Goal: Information Seeking & Learning: Learn about a topic

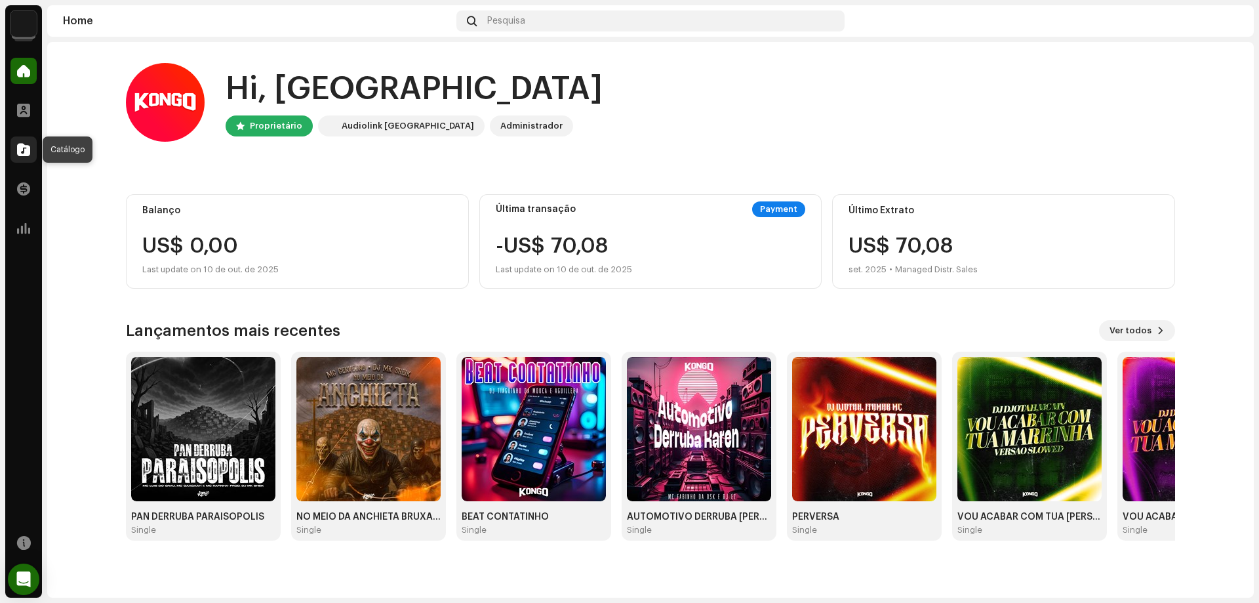
click at [24, 144] on span at bounding box center [23, 149] width 13 height 10
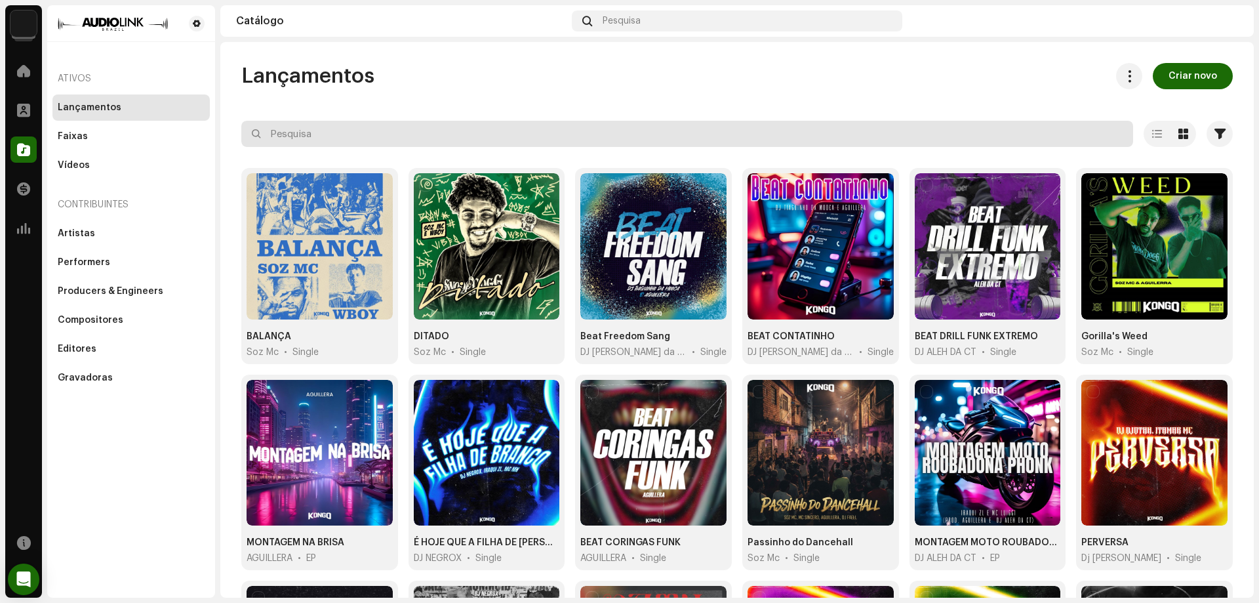
click at [483, 136] on input "text" at bounding box center [687, 134] width 892 height 26
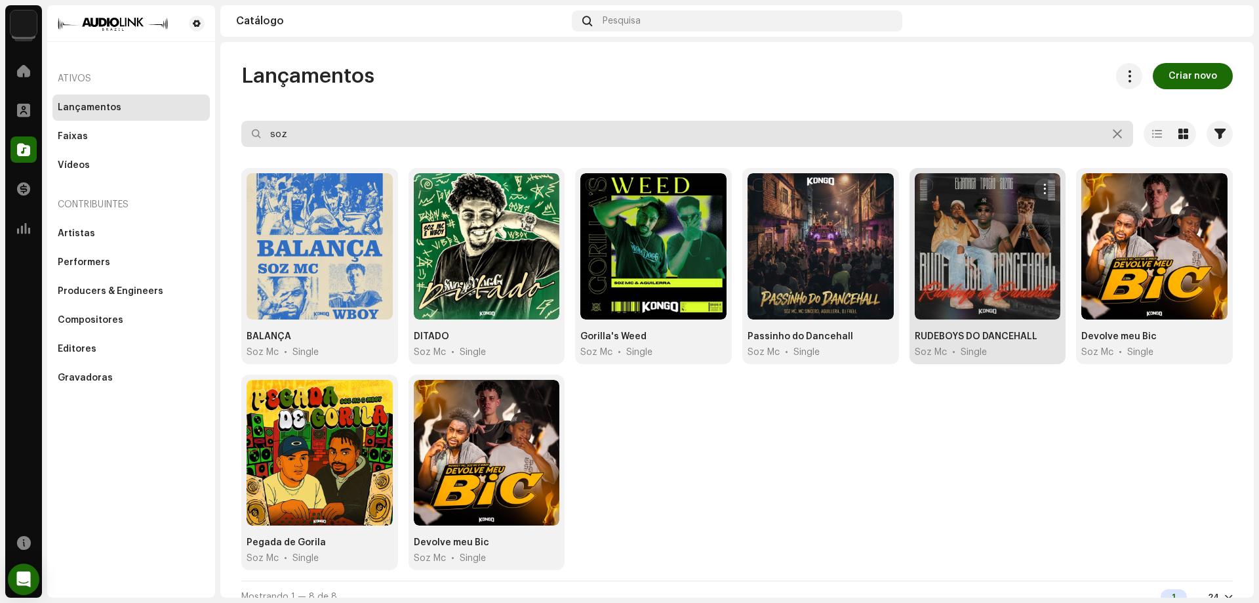
type input "soz"
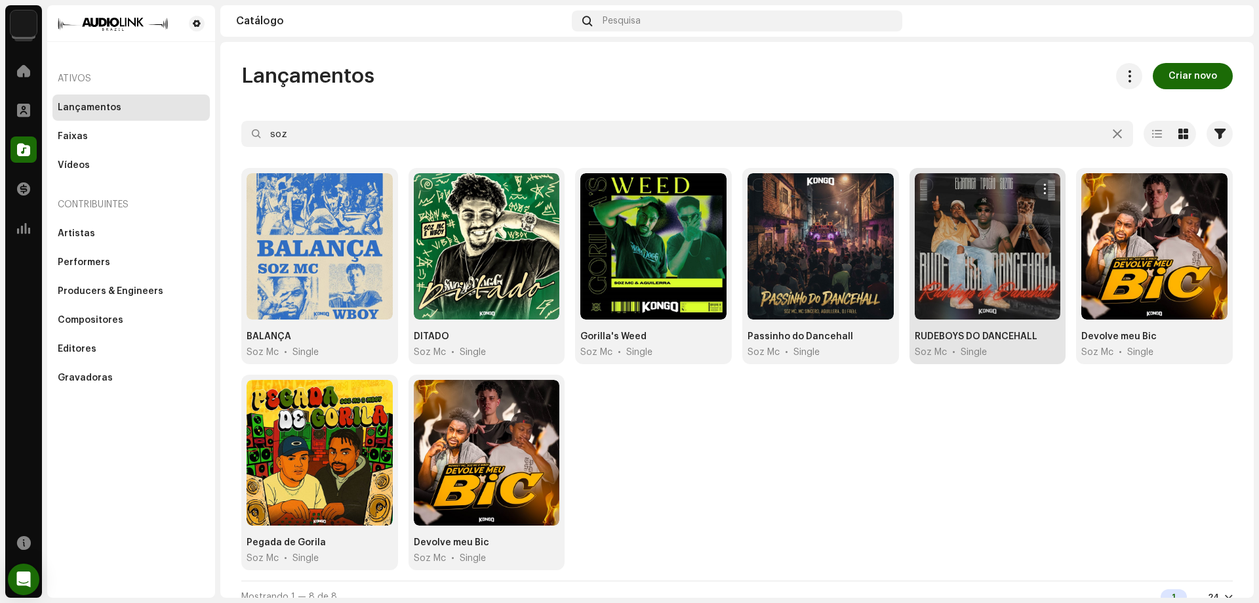
click at [976, 290] on div at bounding box center [988, 246] width 146 height 146
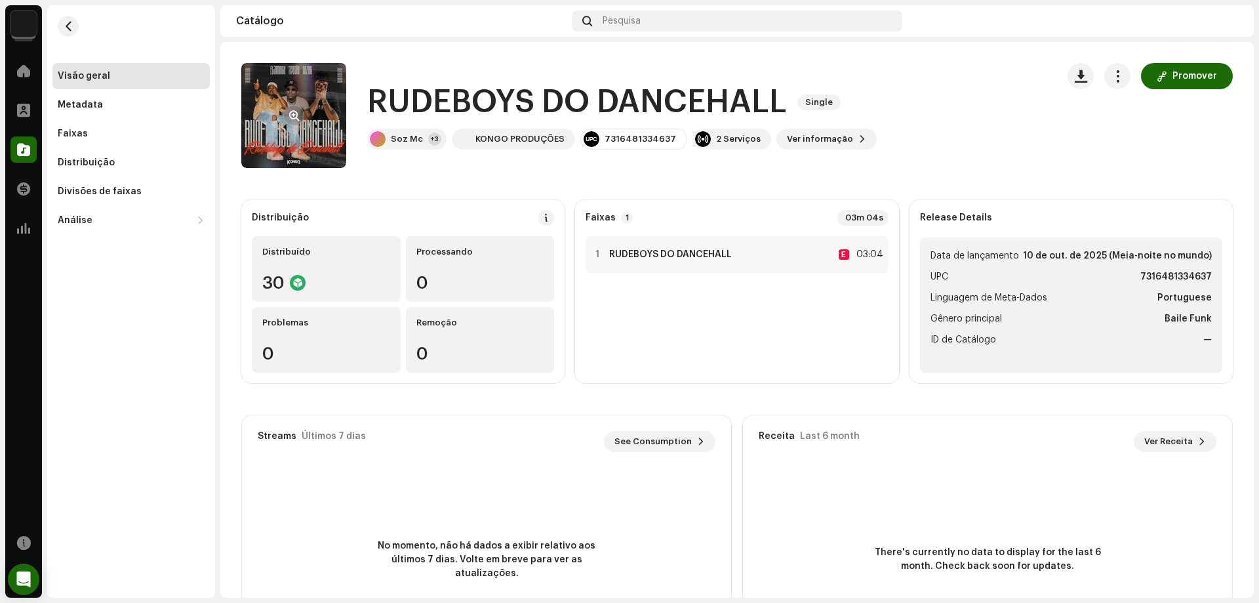
click at [285, 97] on re-a-cover at bounding box center [293, 115] width 105 height 105
click at [287, 113] on button "button" at bounding box center [293, 115] width 21 height 21
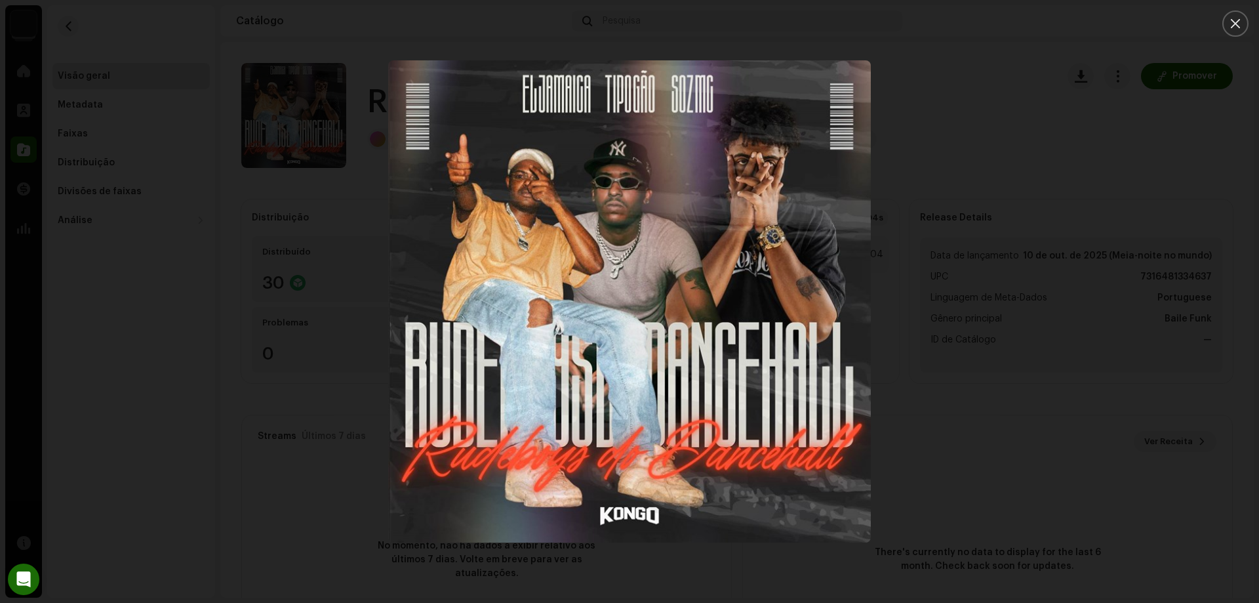
drag, startPoint x: 624, startPoint y: 163, endPoint x: 573, endPoint y: 163, distance: 50.5
click at [573, 163] on img "1" at bounding box center [629, 301] width 482 height 482
click at [1233, 16] on button "Close" at bounding box center [1235, 23] width 26 height 26
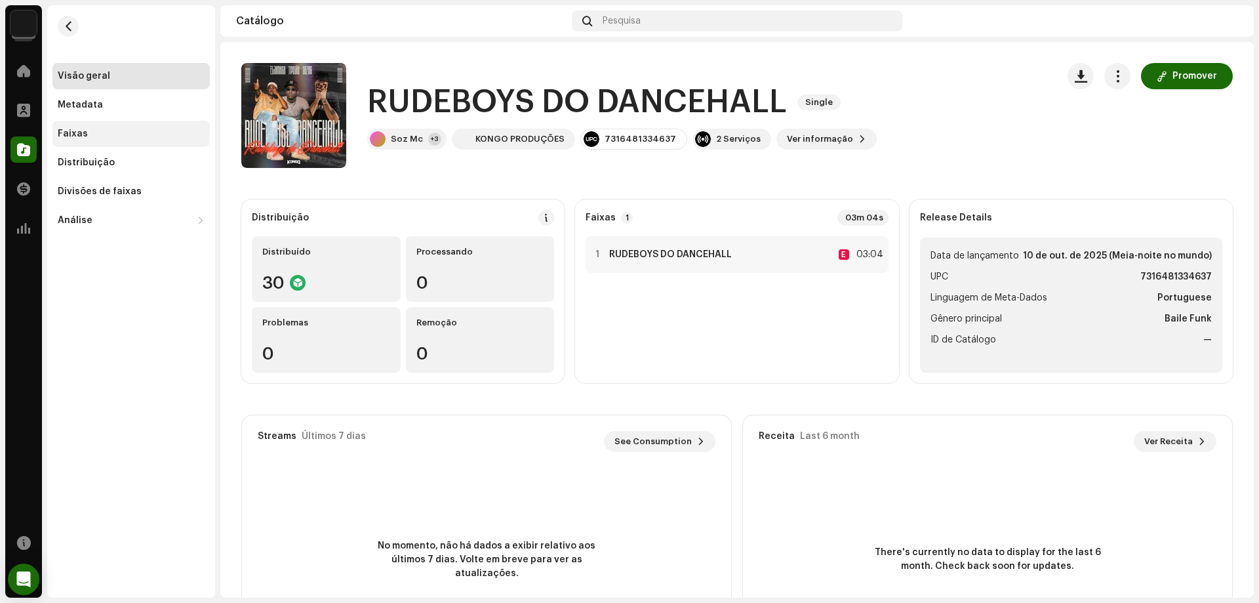
click at [82, 128] on div "Faixas" at bounding box center [130, 134] width 157 height 26
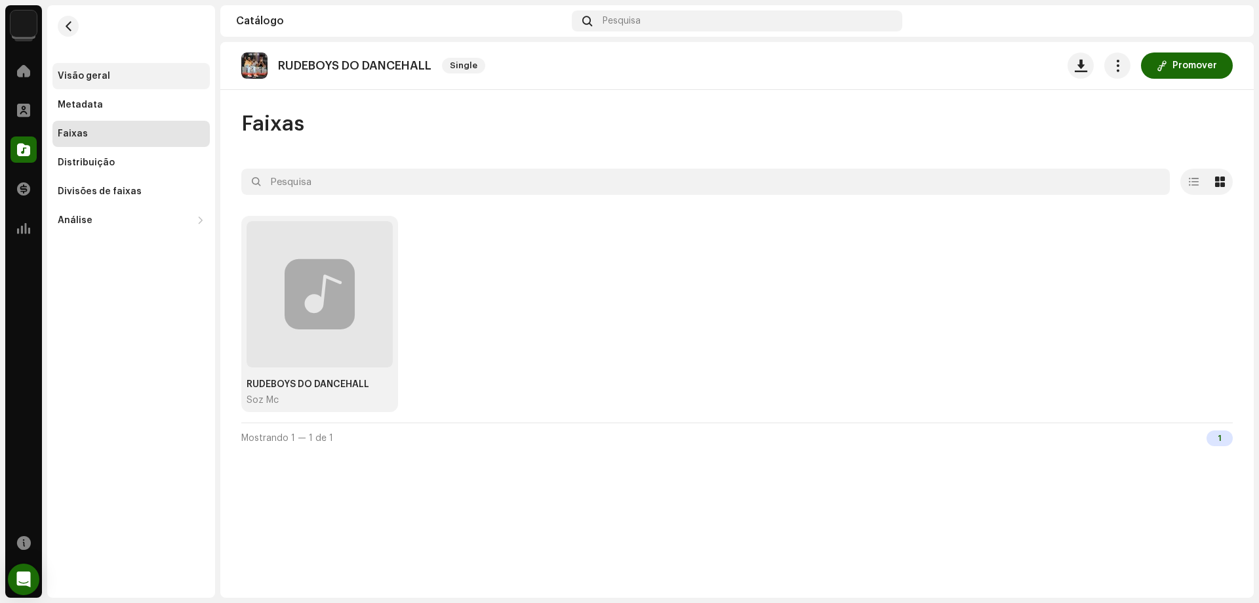
click at [87, 75] on div "Visão geral" at bounding box center [84, 76] width 52 height 10
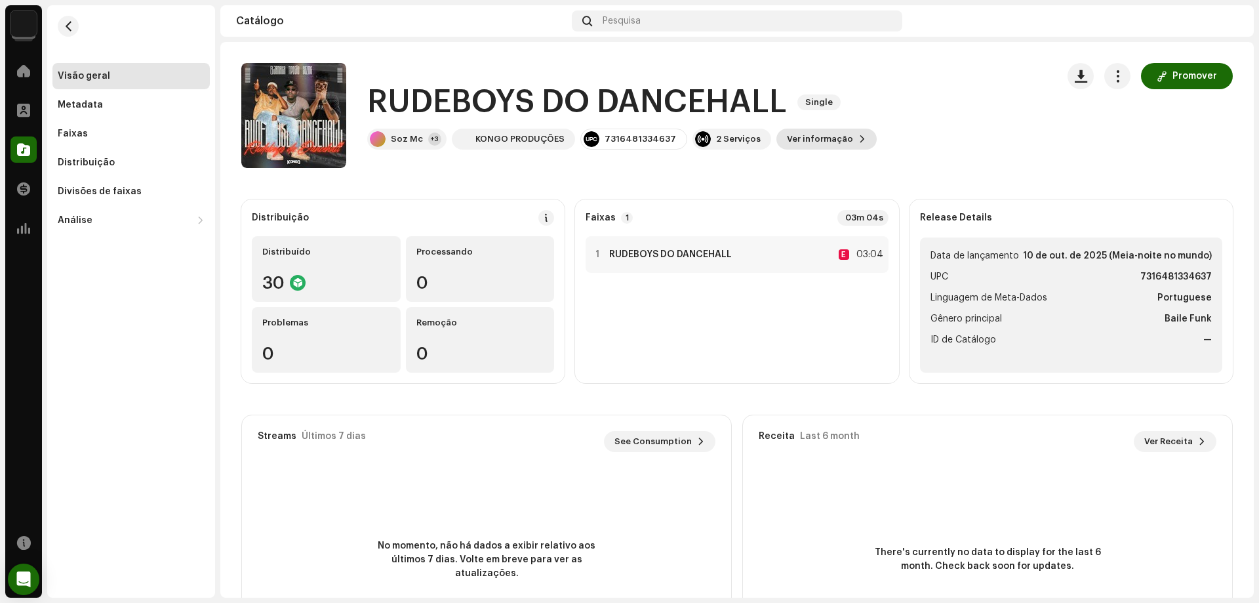
click at [818, 137] on span "Ver informação" at bounding box center [820, 139] width 66 height 26
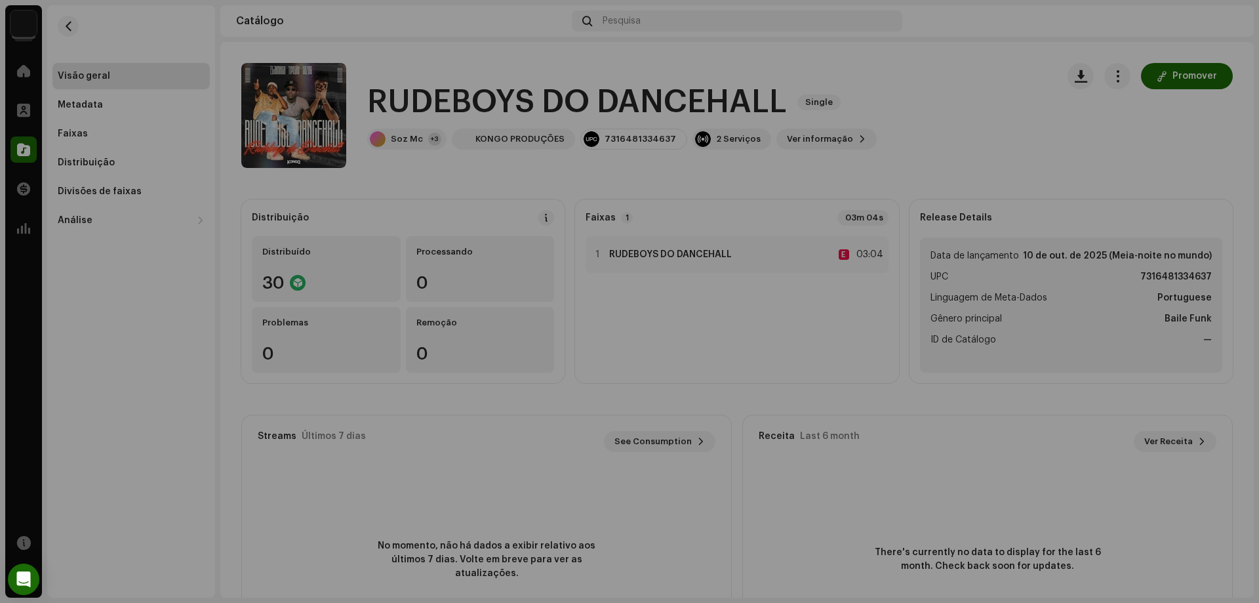
click at [898, 144] on div "RUDEBOYS DO DANCEHALL 3016991 Metadata Distribuição Linguagem de Meta-Dados [DE…" at bounding box center [629, 301] width 1259 height 603
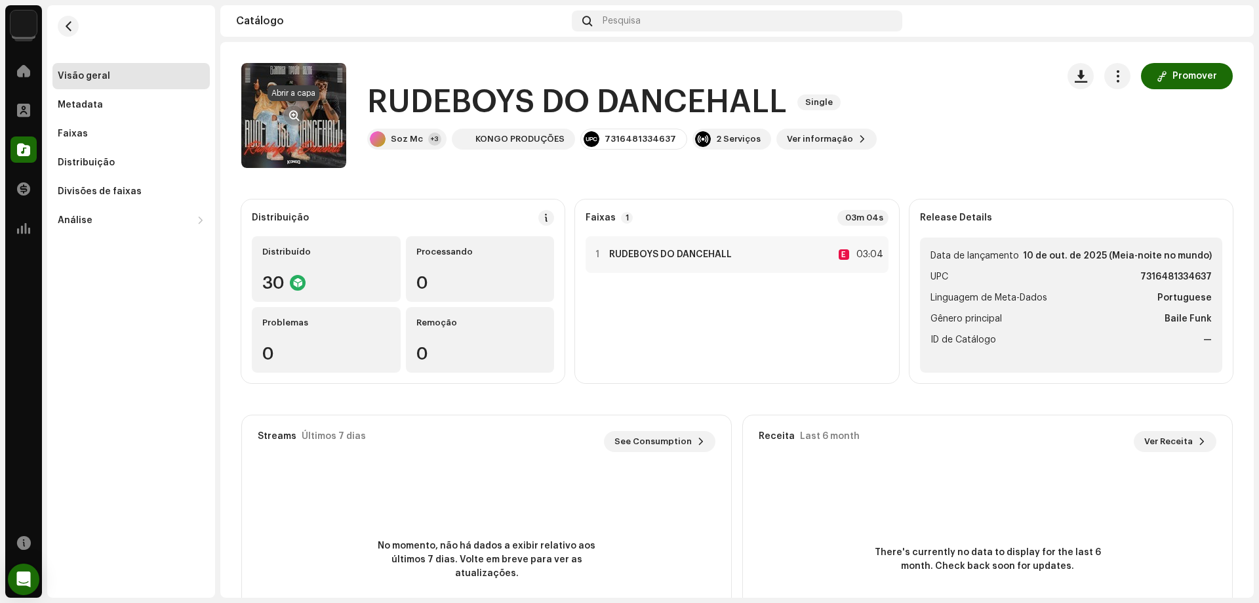
click at [294, 114] on span "button" at bounding box center [294, 115] width 10 height 10
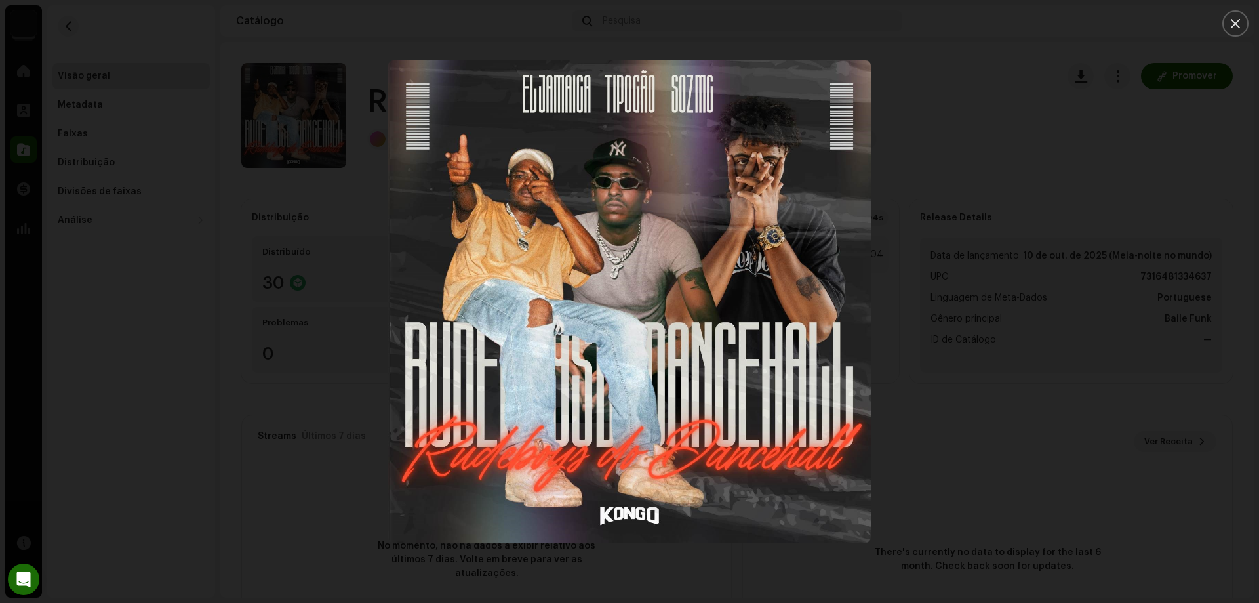
click at [1239, 22] on icon "Close" at bounding box center [1236, 24] width 12 height 12
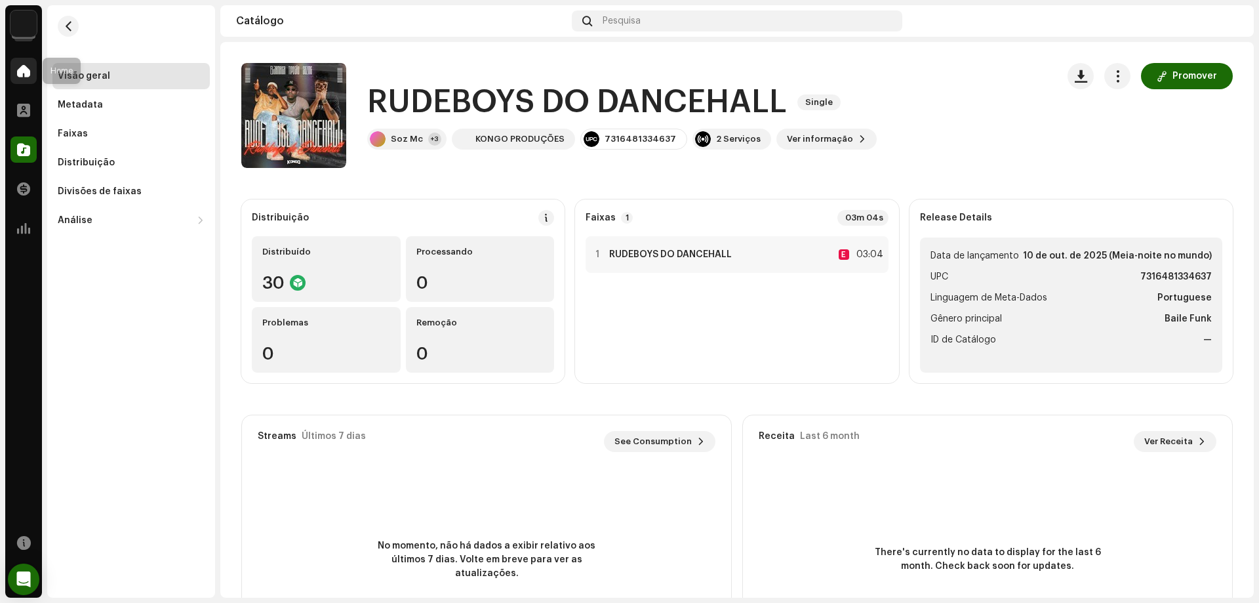
click at [20, 72] on span at bounding box center [23, 71] width 13 height 10
